Goal: Information Seeking & Learning: Learn about a topic

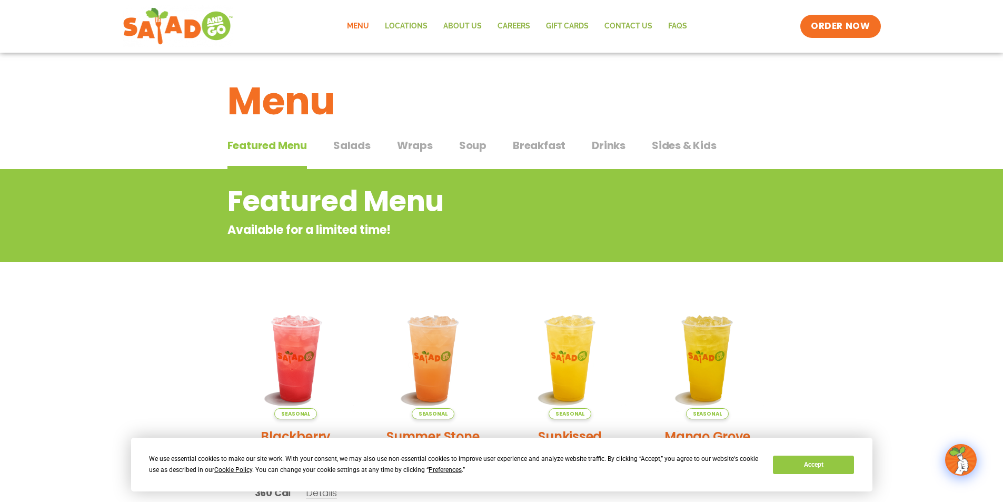
click at [343, 144] on span "Salads" at bounding box center [351, 145] width 37 height 16
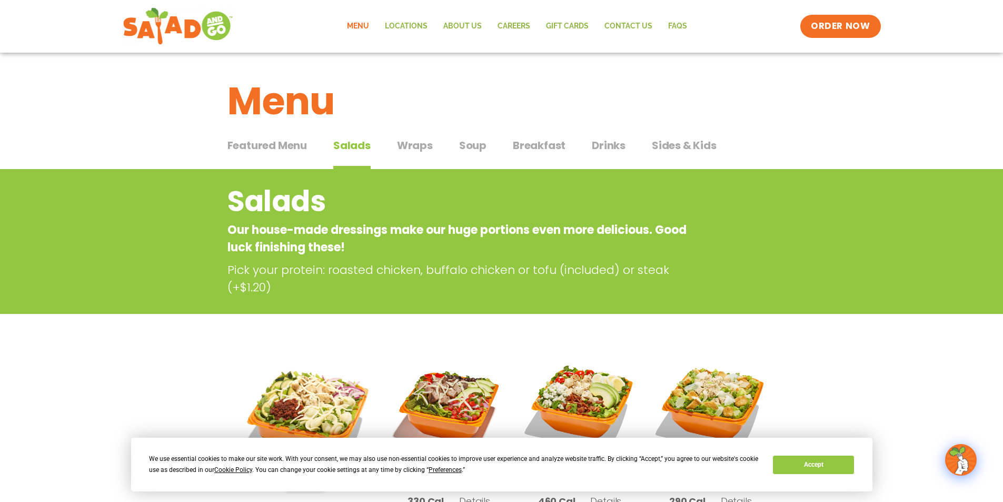
click at [409, 140] on span "Wraps" at bounding box center [415, 145] width 36 height 16
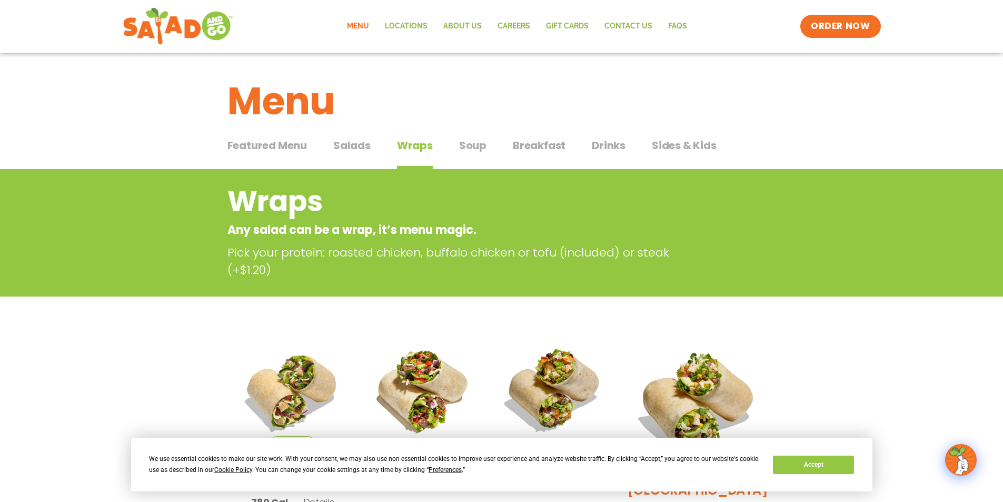
click at [523, 145] on span "Breakfast" at bounding box center [539, 145] width 53 height 16
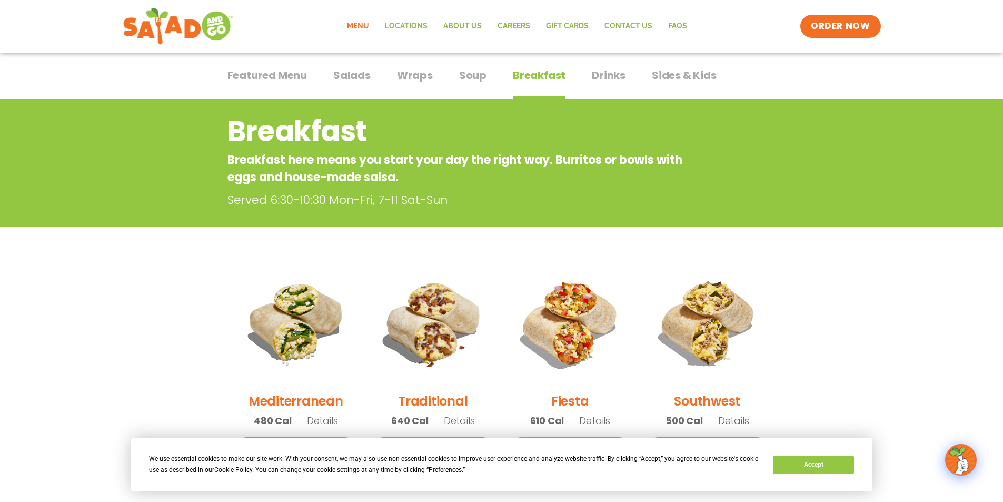
scroll to position [53, 0]
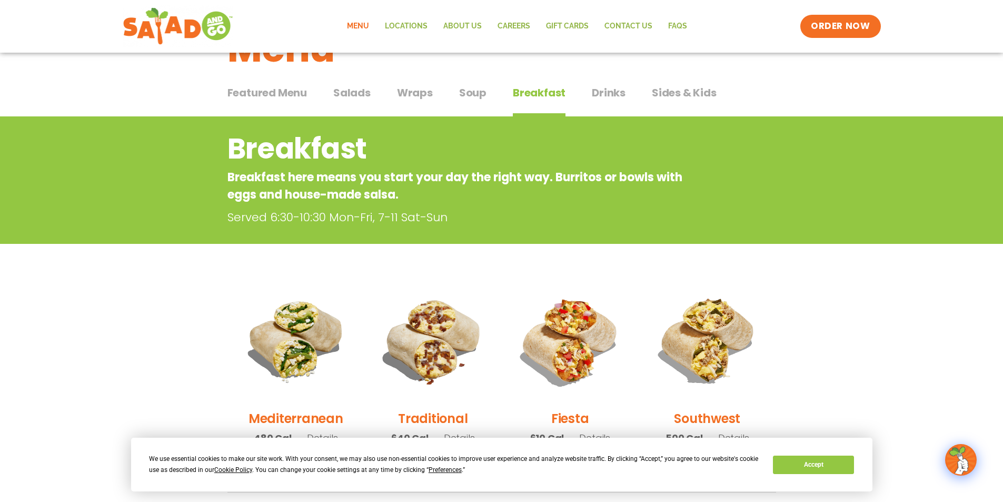
click at [604, 93] on span "Drinks" at bounding box center [609, 93] width 34 height 16
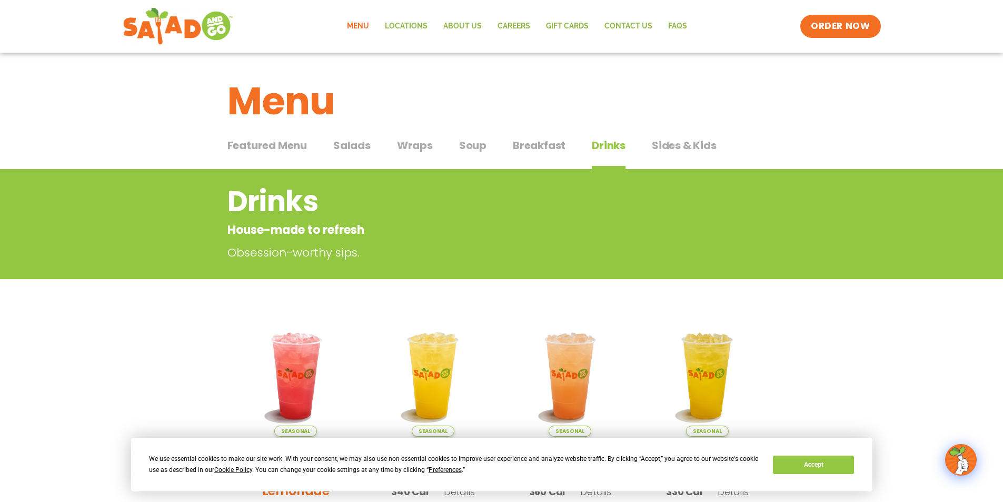
click at [478, 143] on span "Soup" at bounding box center [472, 145] width 27 height 16
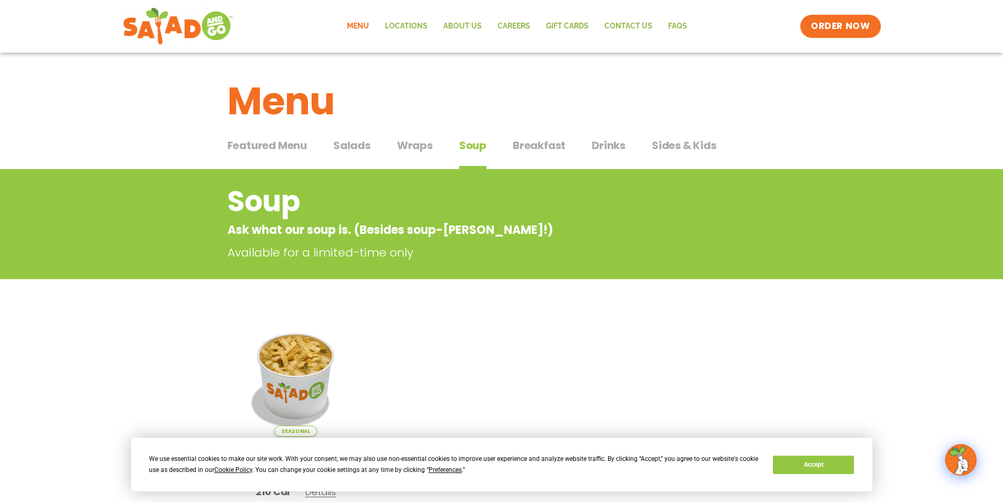
click at [348, 145] on span "Salads" at bounding box center [351, 145] width 37 height 16
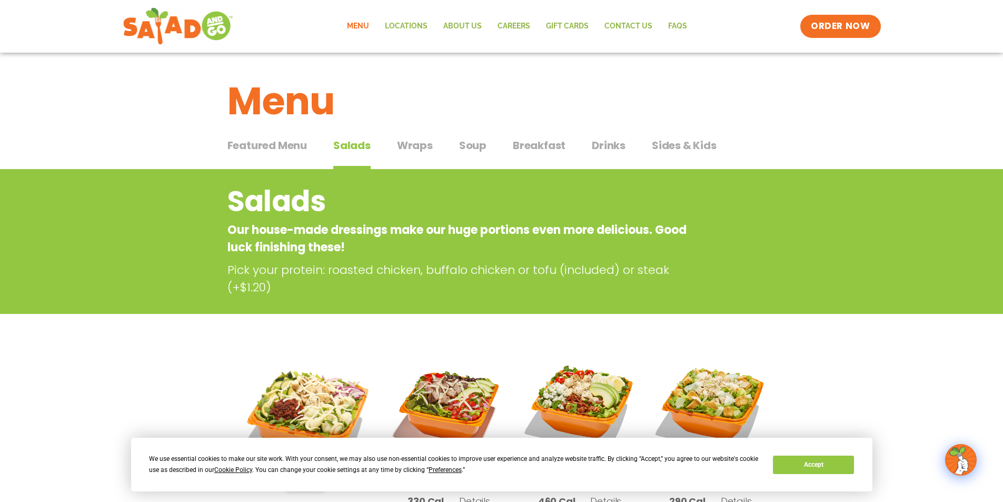
click at [688, 142] on span "Sides & Kids" at bounding box center [684, 145] width 65 height 16
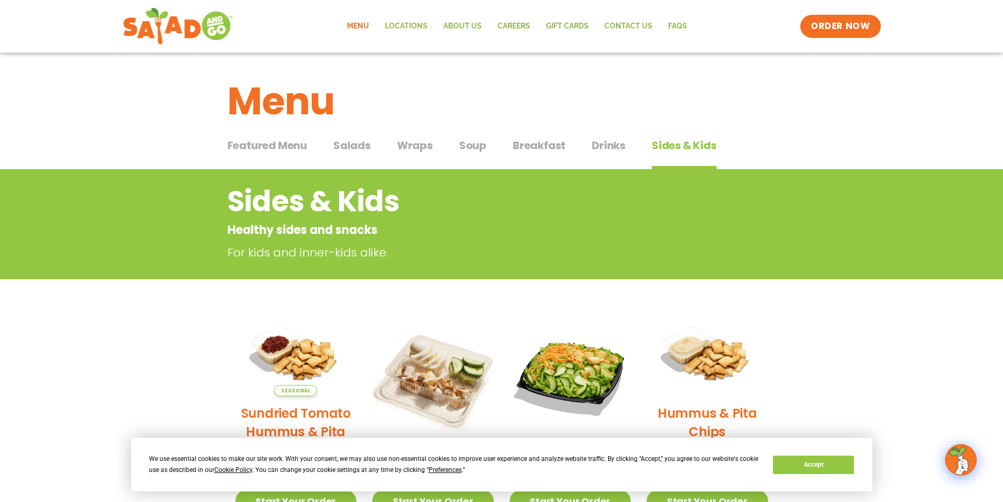
click at [262, 145] on span "Featured Menu" at bounding box center [266, 145] width 79 height 16
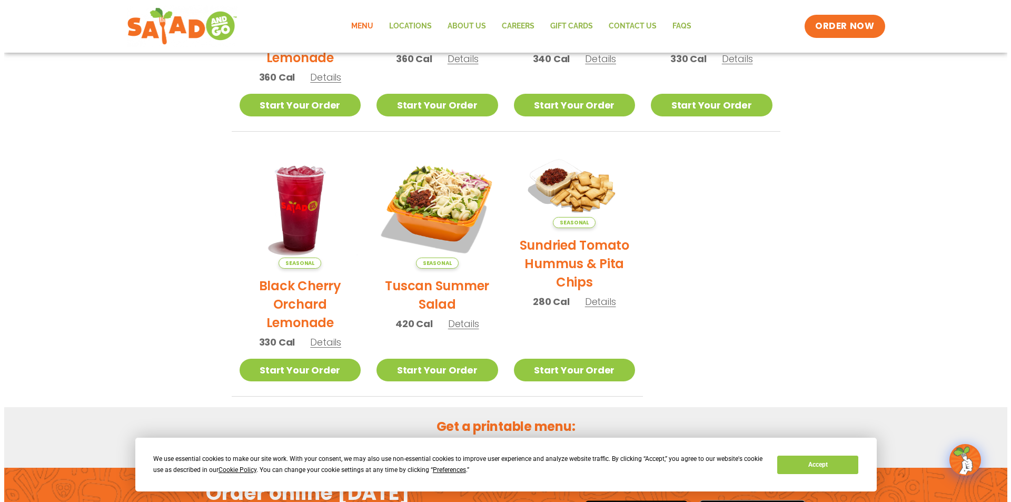
scroll to position [421, 0]
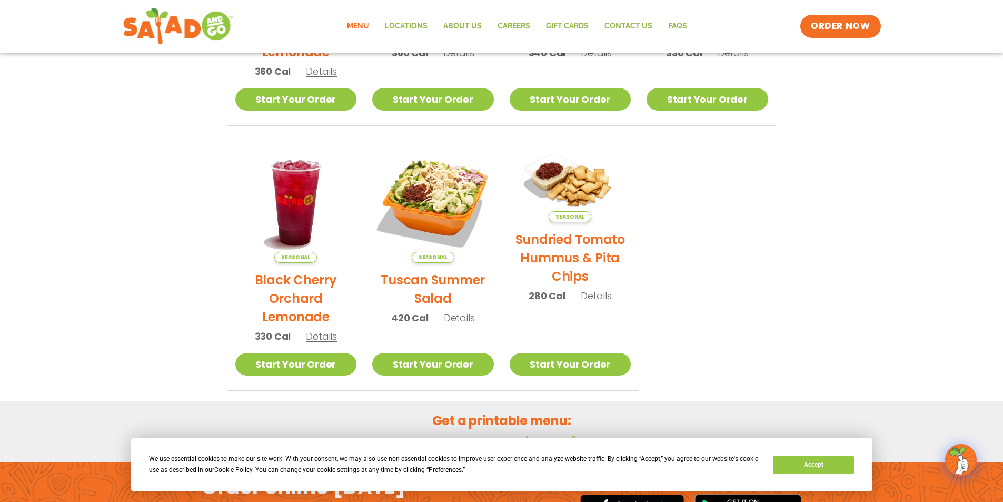
click at [423, 297] on h2 "Tuscan Summer Salad" at bounding box center [433, 289] width 122 height 37
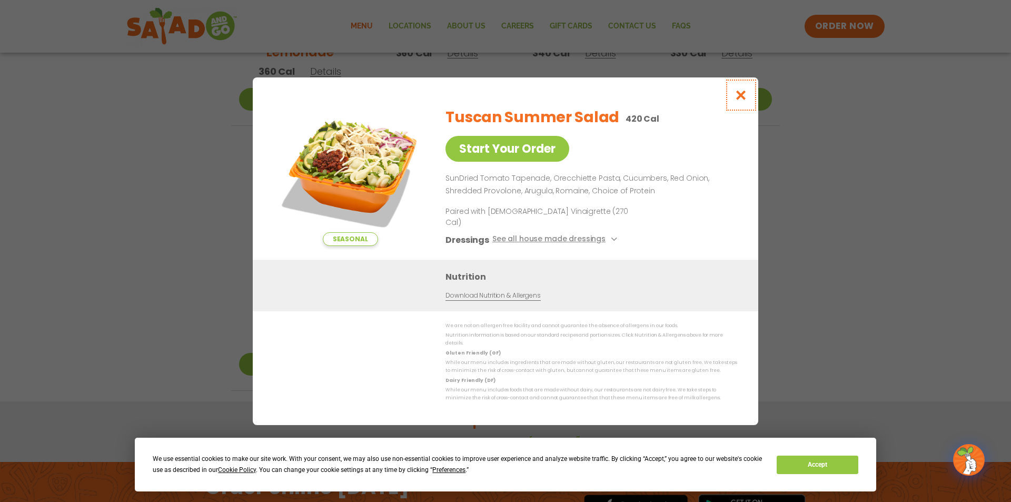
click at [737, 101] on icon "Close modal" at bounding box center [740, 94] width 13 height 11
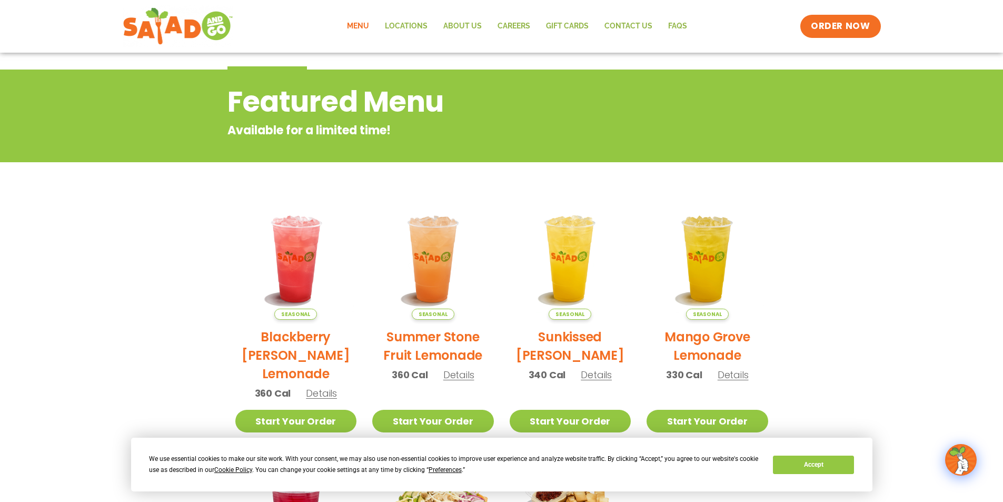
scroll to position [0, 0]
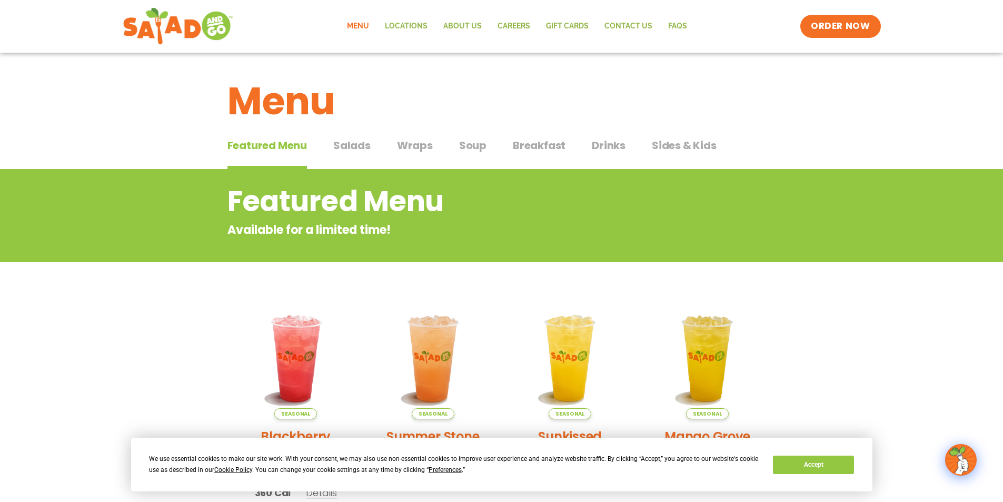
click at [409, 136] on div "Featured Menu Featured Menu Salads Salads Wraps Wraps Soup Soup Breakfast Break…" at bounding box center [501, 152] width 548 height 36
click at [409, 143] on span "Wraps" at bounding box center [415, 145] width 36 height 16
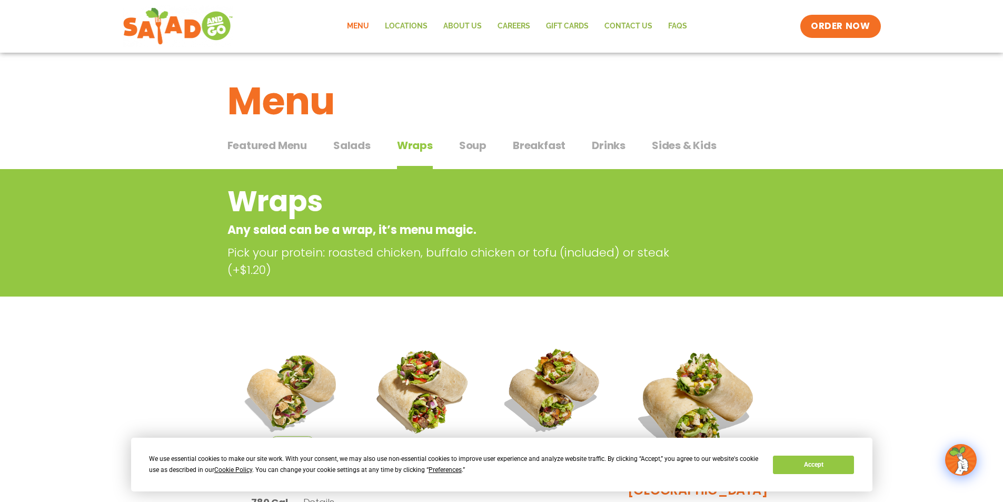
click at [463, 142] on span "Soup" at bounding box center [472, 145] width 27 height 16
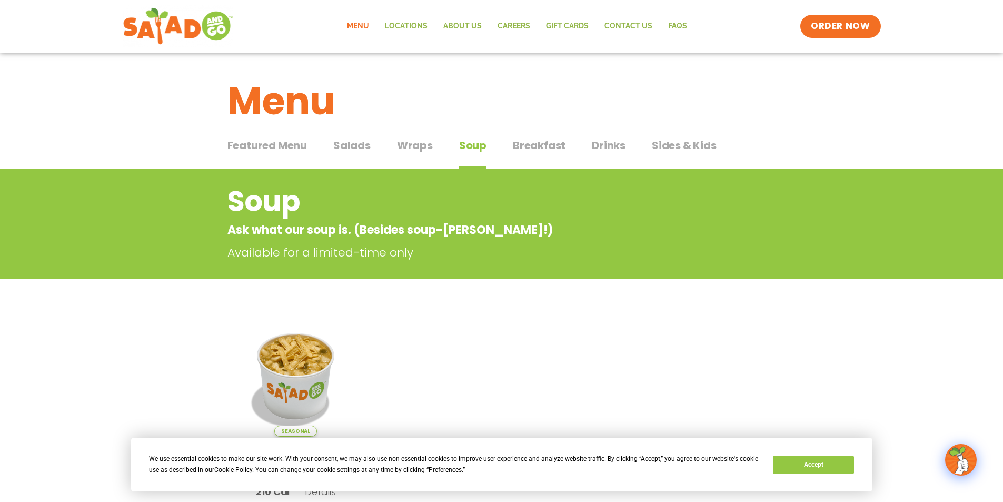
click at [546, 145] on span "Breakfast" at bounding box center [539, 145] width 53 height 16
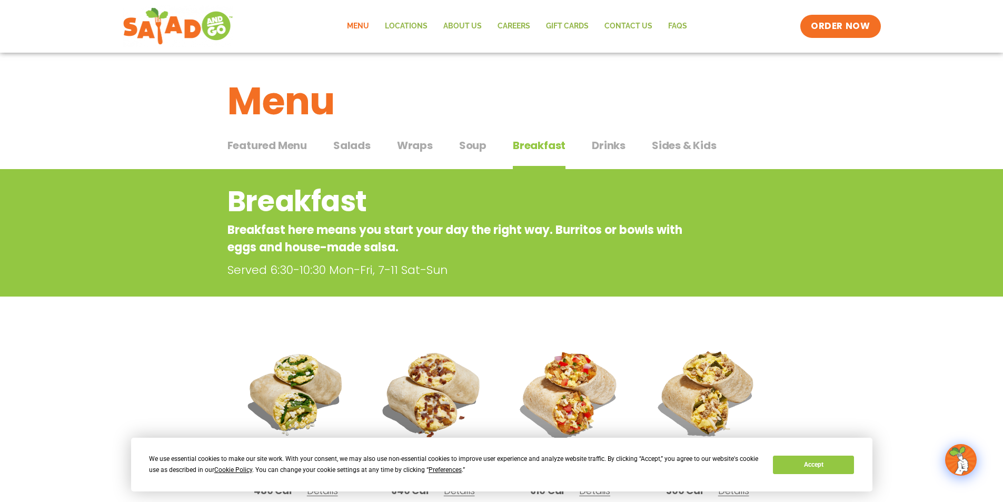
click at [605, 149] on span "Drinks" at bounding box center [609, 145] width 34 height 16
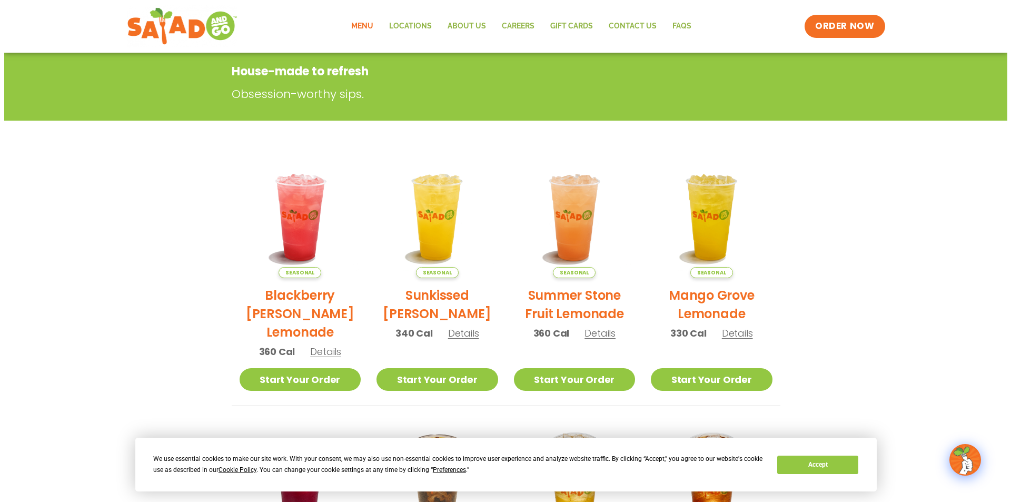
scroll to position [158, 0]
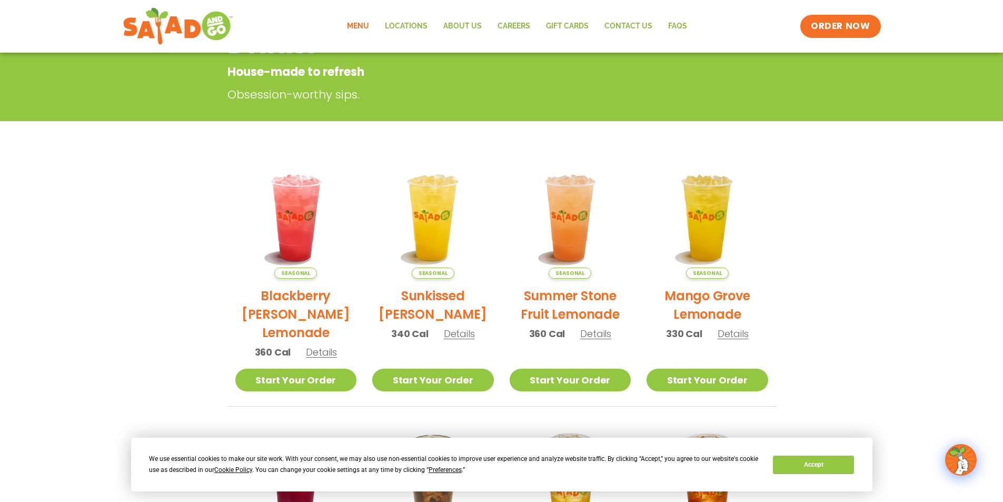
click at [734, 292] on h2 "Mango Grove Lemonade" at bounding box center [707, 304] width 122 height 37
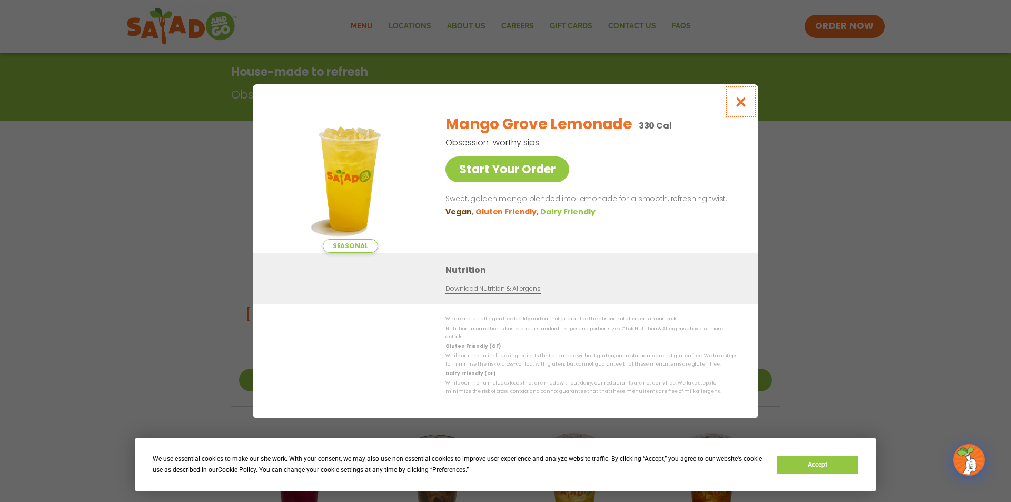
click at [746, 105] on icon "Close modal" at bounding box center [740, 101] width 13 height 11
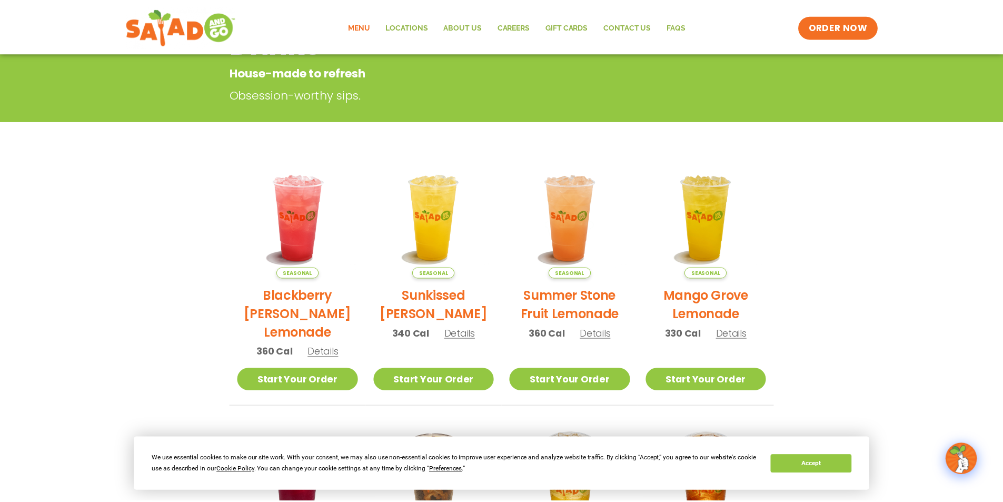
scroll to position [169, 0]
